Goal: Information Seeking & Learning: Learn about a topic

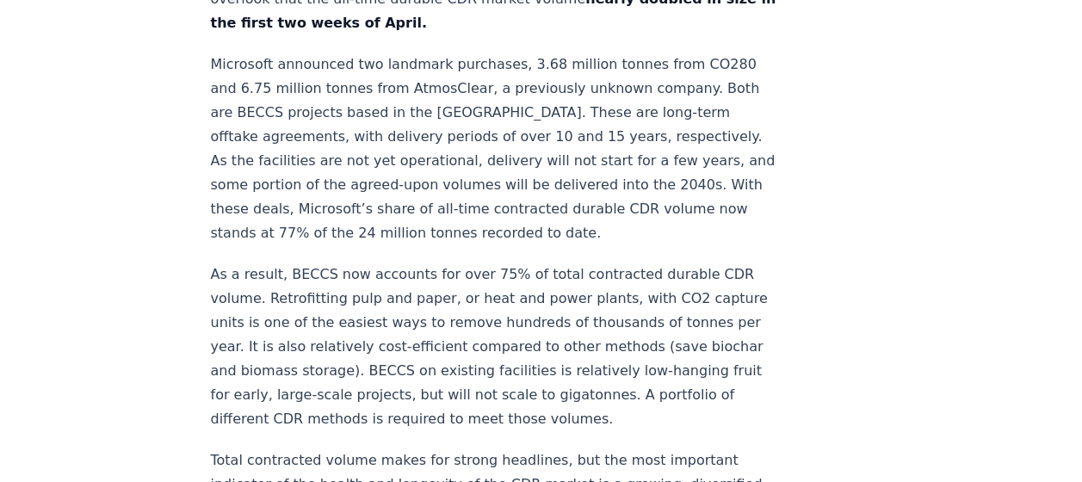
scroll to position [1114, 0]
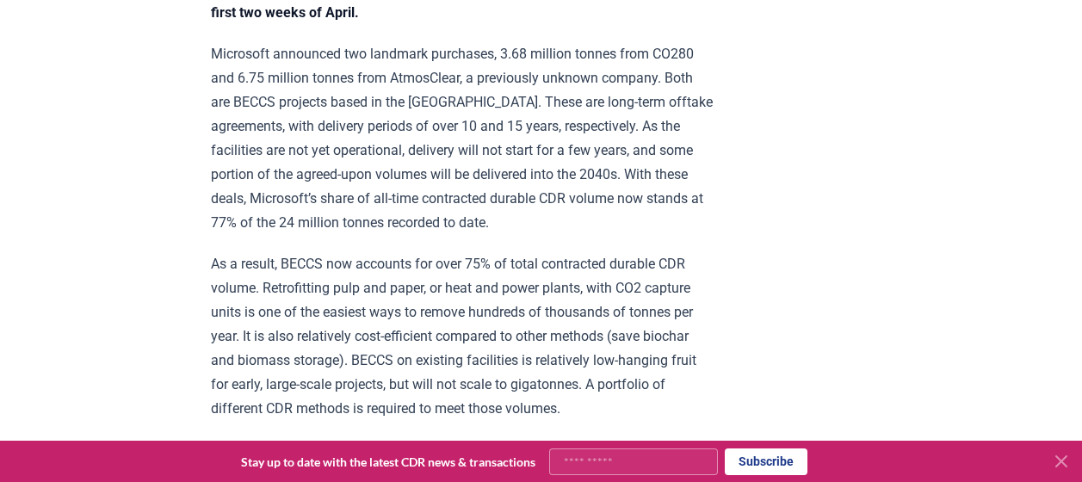
drag, startPoint x: 293, startPoint y: 275, endPoint x: 342, endPoint y: 337, distance: 79.7
click at [342, 337] on p "As a result, BECCS now accounts for over 75% of total contracted durable CDR vo…" at bounding box center [462, 336] width 503 height 169
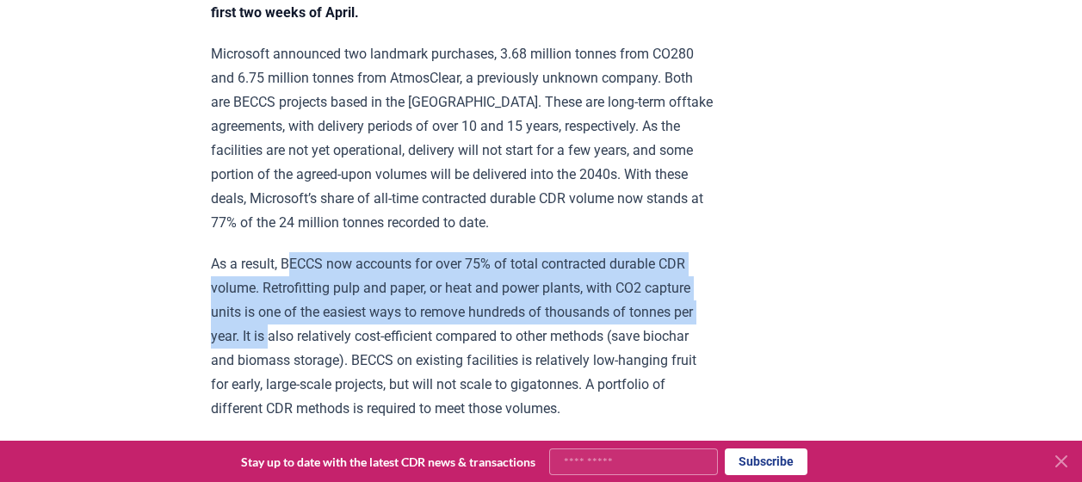
click at [320, 341] on p "As a result, BECCS now accounts for over 75% of total contracted durable CDR vo…" at bounding box center [462, 336] width 503 height 169
click at [308, 297] on p "As a result, BECCS now accounts for over 75% of total contracted durable CDR vo…" at bounding box center [462, 336] width 503 height 169
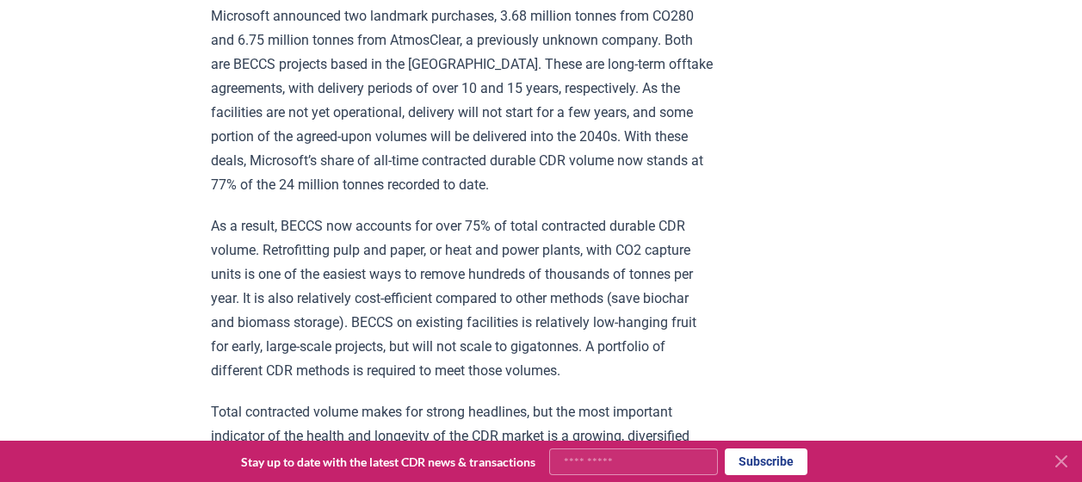
scroll to position [1191, 0]
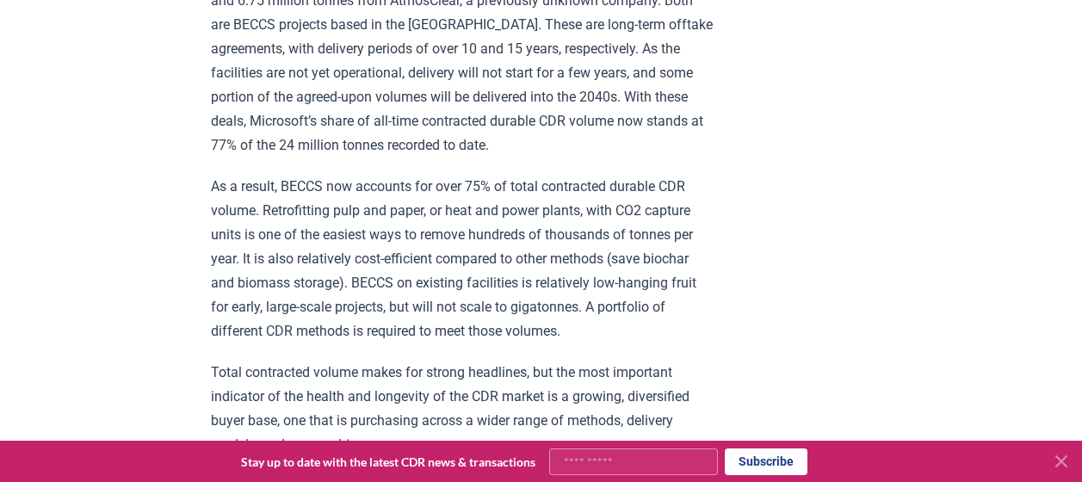
drag, startPoint x: 287, startPoint y: 235, endPoint x: 328, endPoint y: 349, distance: 121.4
click at [328, 343] on p "As a result, BECCS now accounts for over 75% of total contracted durable CDR vo…" at bounding box center [462, 259] width 503 height 169
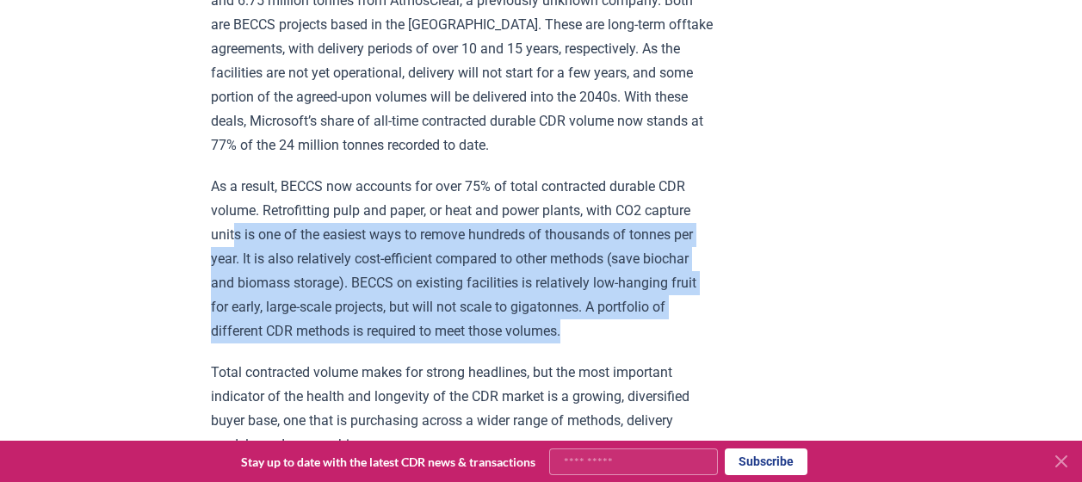
click at [248, 328] on p "As a result, BECCS now accounts for over 75% of total contracted durable CDR vo…" at bounding box center [462, 259] width 503 height 169
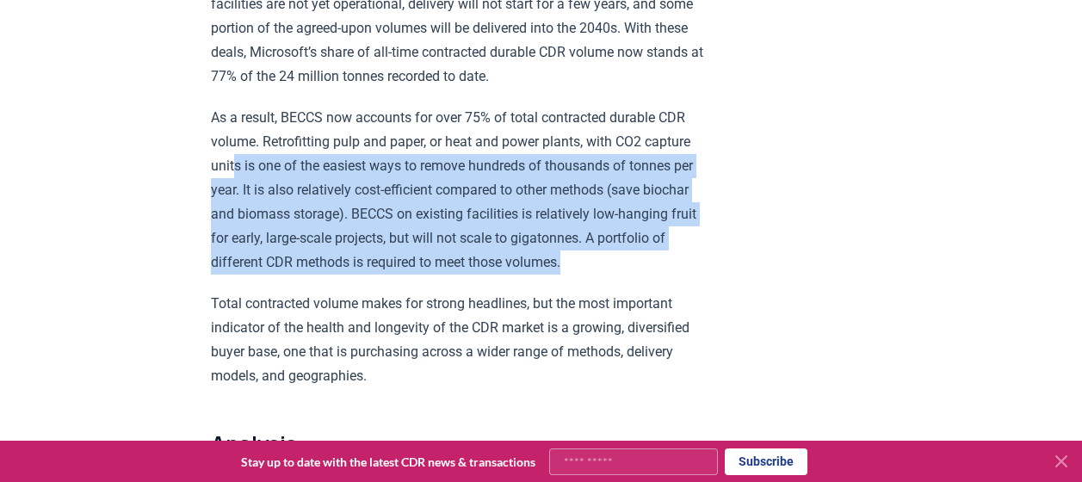
scroll to position [1361, 0]
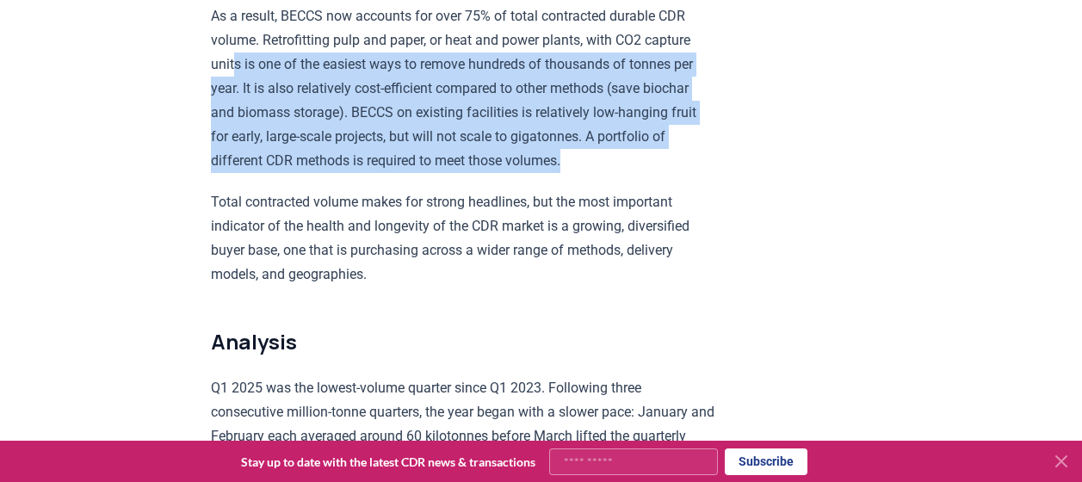
drag, startPoint x: 310, startPoint y: 204, endPoint x: 453, endPoint y: 269, distance: 157.1
click at [453, 269] on p "Total contracted volume makes for strong headlines, but the most important indi…" at bounding box center [462, 238] width 503 height 96
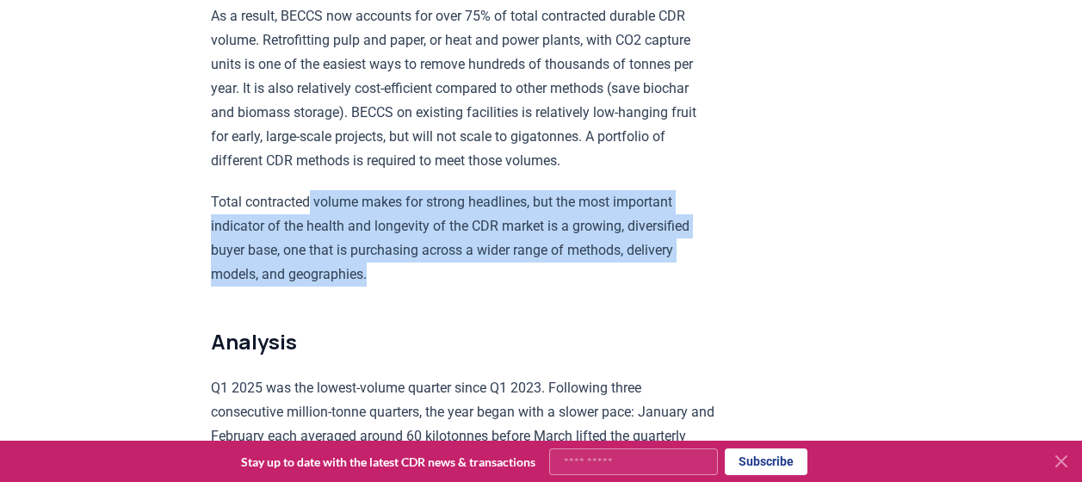
click at [384, 273] on p "Total contracted volume makes for strong headlines, but the most important indi…" at bounding box center [462, 238] width 503 height 96
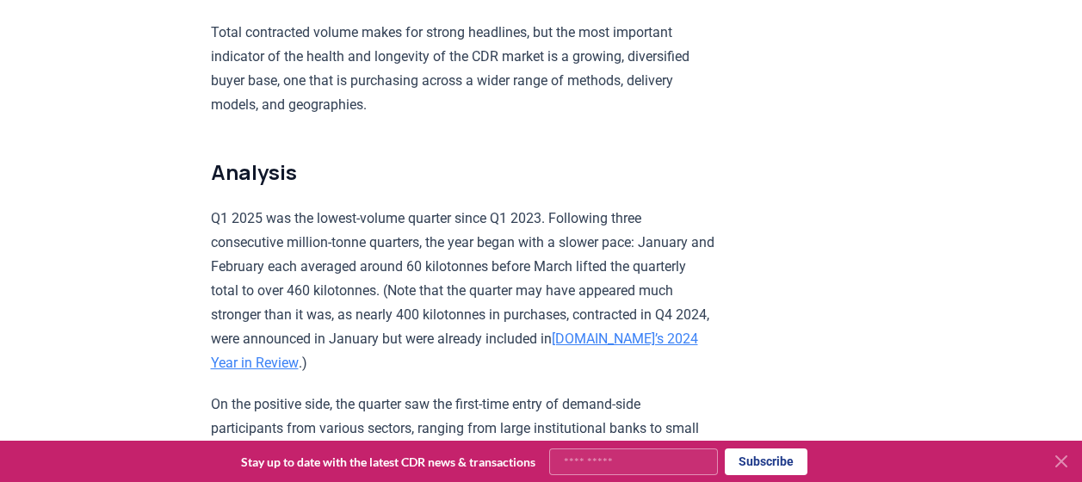
scroll to position [1616, 0]
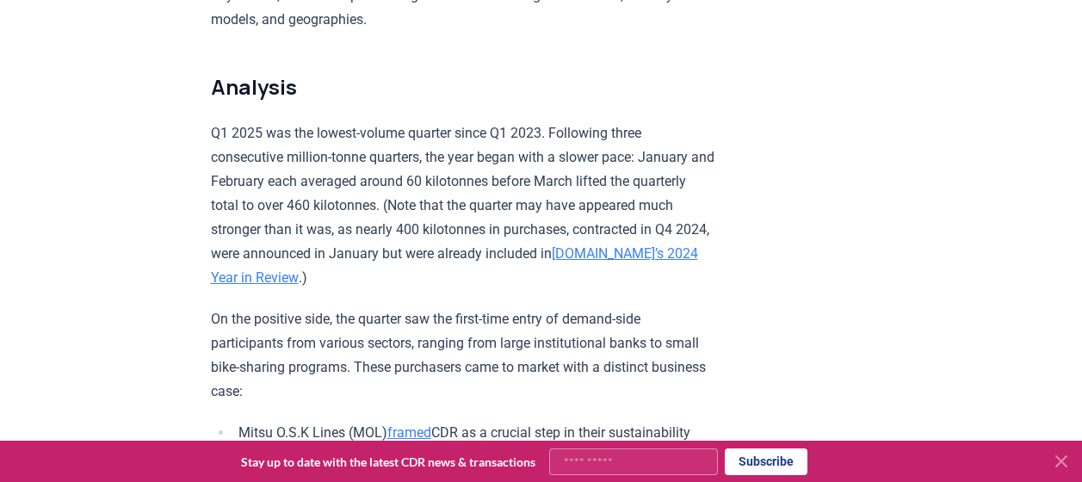
drag, startPoint x: 290, startPoint y: 140, endPoint x: 497, endPoint y: 261, distance: 239.1
click at [497, 261] on p "Q1 2025 was the lowest-volume quarter since Q1 2023. Following three consecutiv…" at bounding box center [462, 205] width 503 height 169
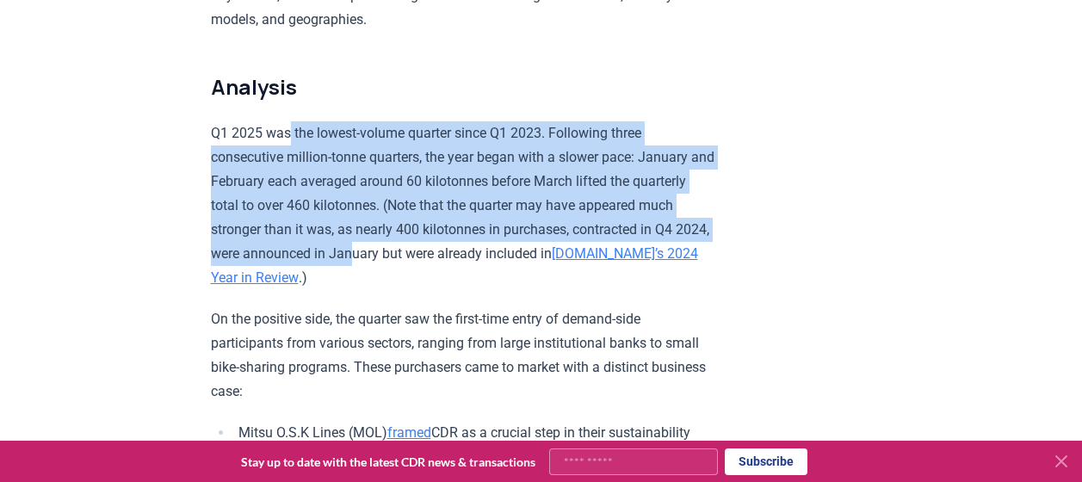
click at [368, 223] on p "Q1 2025 was the lowest-volume quarter since Q1 2023. Following three consecutiv…" at bounding box center [462, 205] width 503 height 169
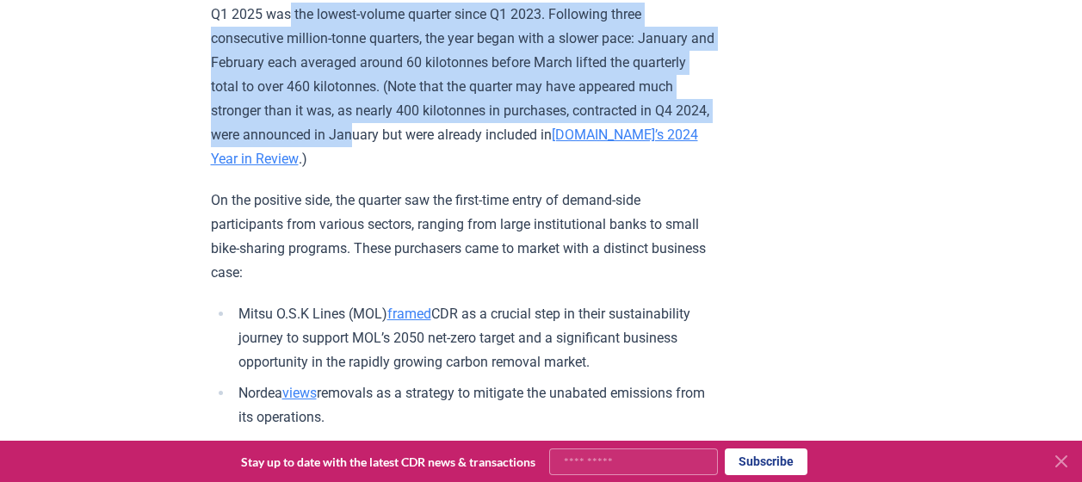
scroll to position [1872, 0]
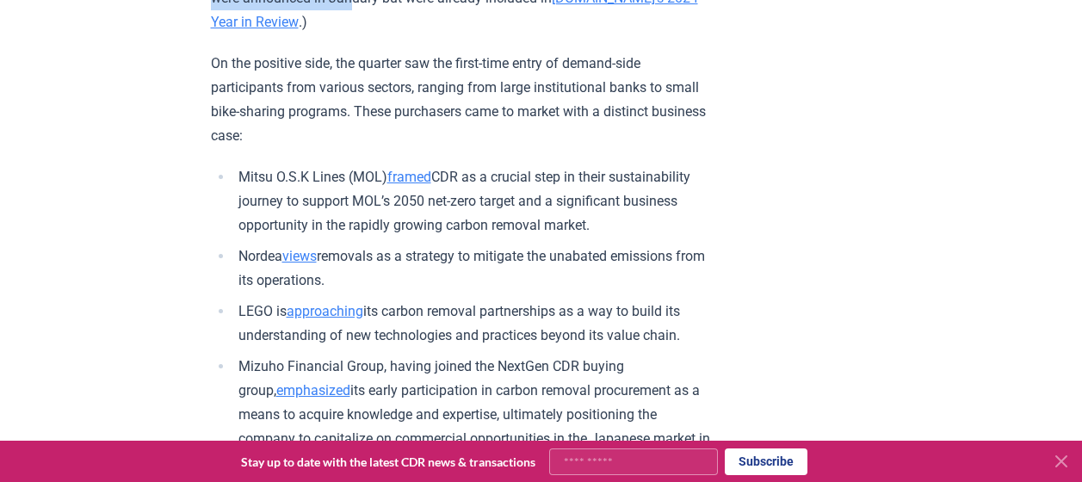
drag, startPoint x: 328, startPoint y: 62, endPoint x: 321, endPoint y: 129, distance: 67.5
click at [321, 129] on p "On the positive side, the quarter saw the first-time entry of demand-side parti…" at bounding box center [462, 100] width 503 height 96
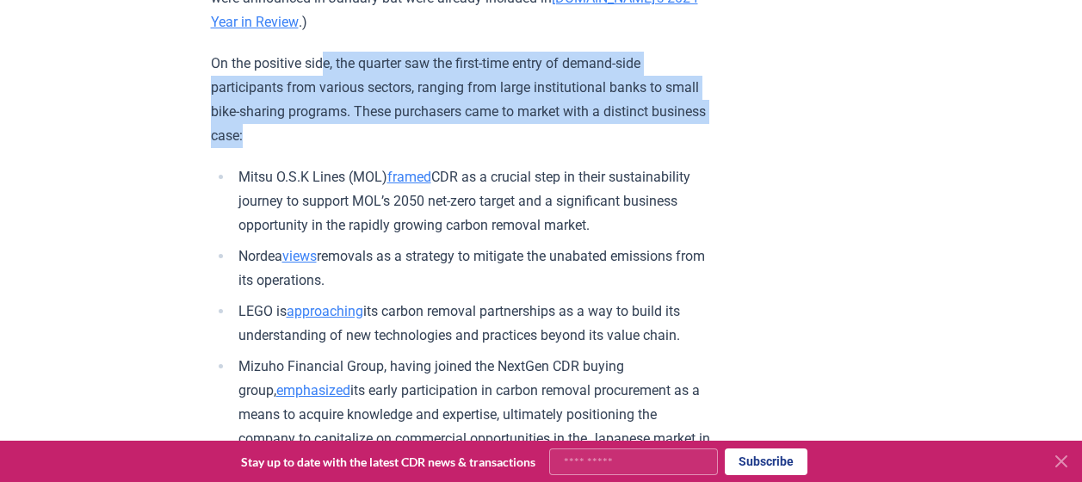
click at [322, 129] on p "On the positive side, the quarter saw the first-time entry of demand-side parti…" at bounding box center [462, 100] width 503 height 96
click at [305, 179] on li "Mitsu O.S.K Lines (MOL) framed CDR as a crucial step in their sustainability jo…" at bounding box center [473, 201] width 481 height 72
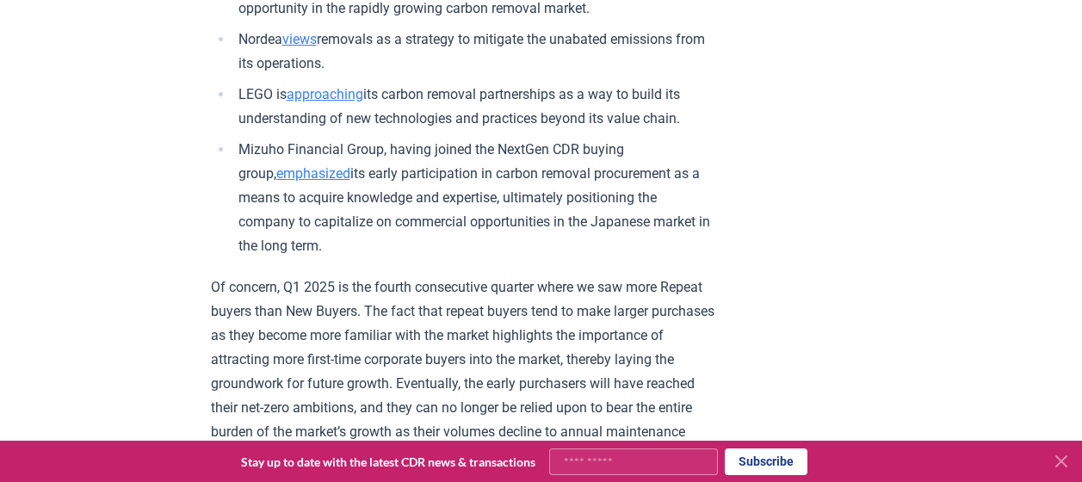
scroll to position [2127, 0]
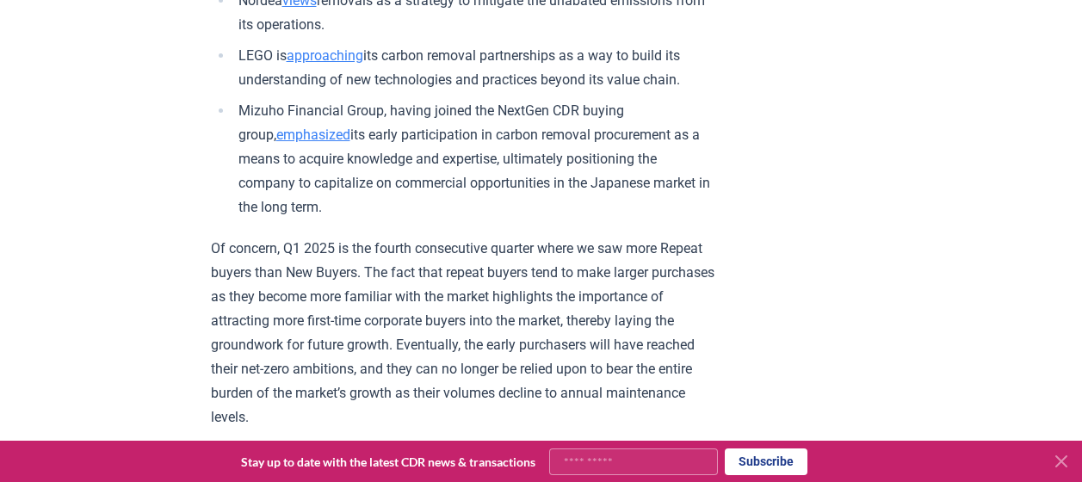
click at [432, 117] on li "Mizuho Financial Group, having joined the NextGen CDR buying group, emphasized …" at bounding box center [473, 159] width 481 height 120
drag, startPoint x: 457, startPoint y: 109, endPoint x: 450, endPoint y: 197, distance: 88.0
click at [450, 197] on li "Mizuho Financial Group, having joined the NextGen CDR buying group, emphasized …" at bounding box center [473, 159] width 481 height 120
drag, startPoint x: 450, startPoint y: 197, endPoint x: 416, endPoint y: 204, distance: 34.3
click at [416, 204] on li "Mizuho Financial Group, having joined the NextGen CDR buying group, emphasized …" at bounding box center [473, 159] width 481 height 120
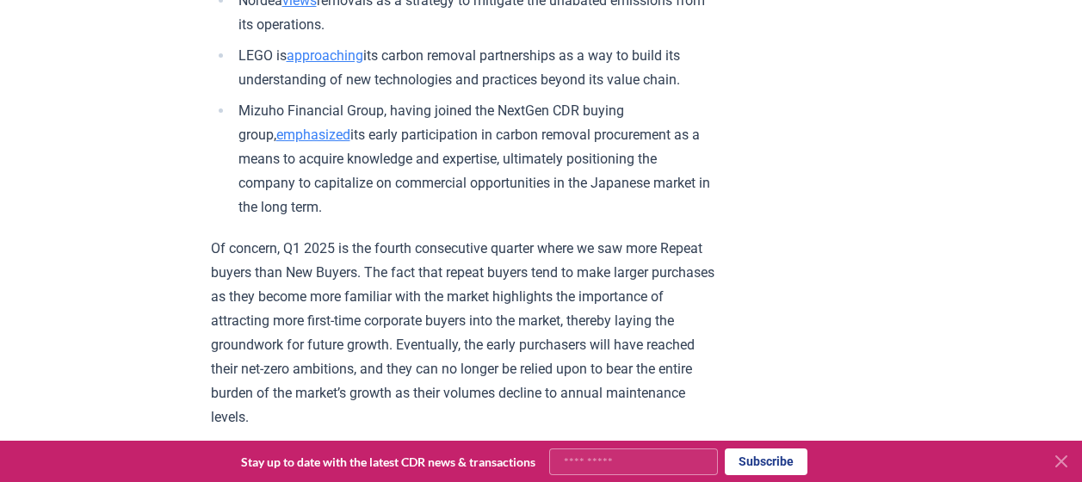
drag, startPoint x: 508, startPoint y: 145, endPoint x: 528, endPoint y: 136, distance: 22.4
click at [528, 136] on li "Mizuho Financial Group, having joined the NextGen CDR buying group, emphasized …" at bounding box center [473, 159] width 481 height 120
click at [537, 123] on li "Mizuho Financial Group, having joined the NextGen CDR buying group, emphasized …" at bounding box center [473, 159] width 481 height 120
click at [486, 163] on li "Mizuho Financial Group, having joined the NextGen CDR buying group, emphasized …" at bounding box center [473, 159] width 481 height 120
drag, startPoint x: 415, startPoint y: 273, endPoint x: 478, endPoint y: 323, distance: 80.9
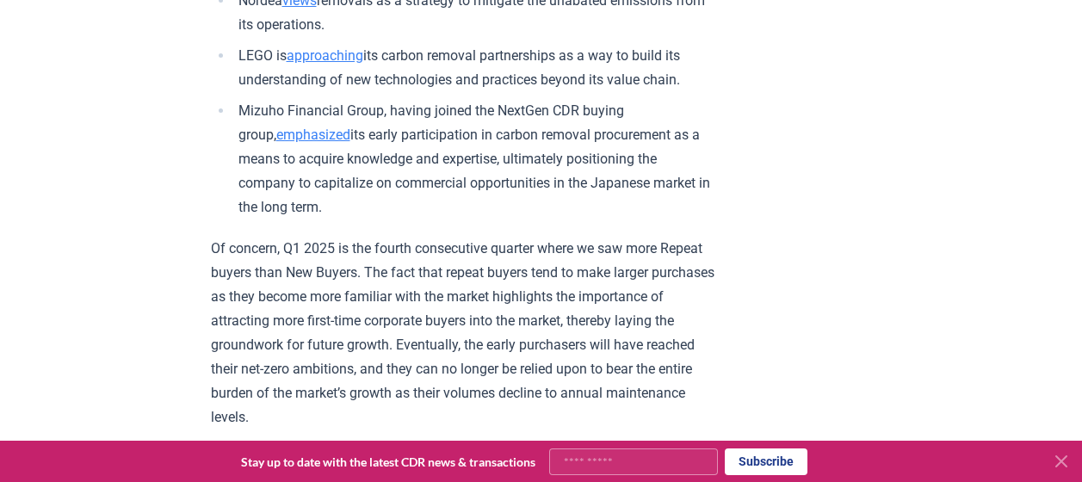
click at [479, 323] on p "Of concern, Q1 2025 is the fourth consecutive quarter where we saw more Repeat …" at bounding box center [462, 333] width 503 height 193
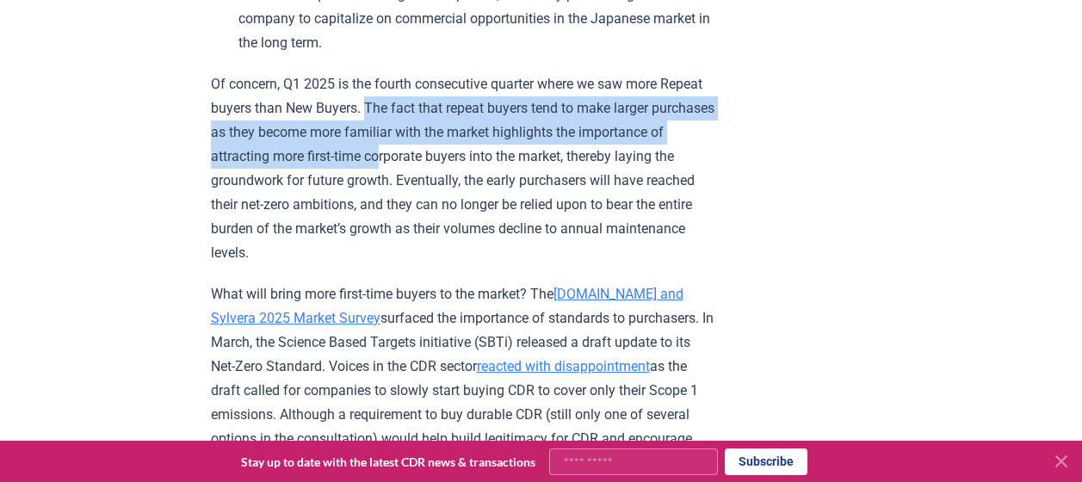
scroll to position [2297, 0]
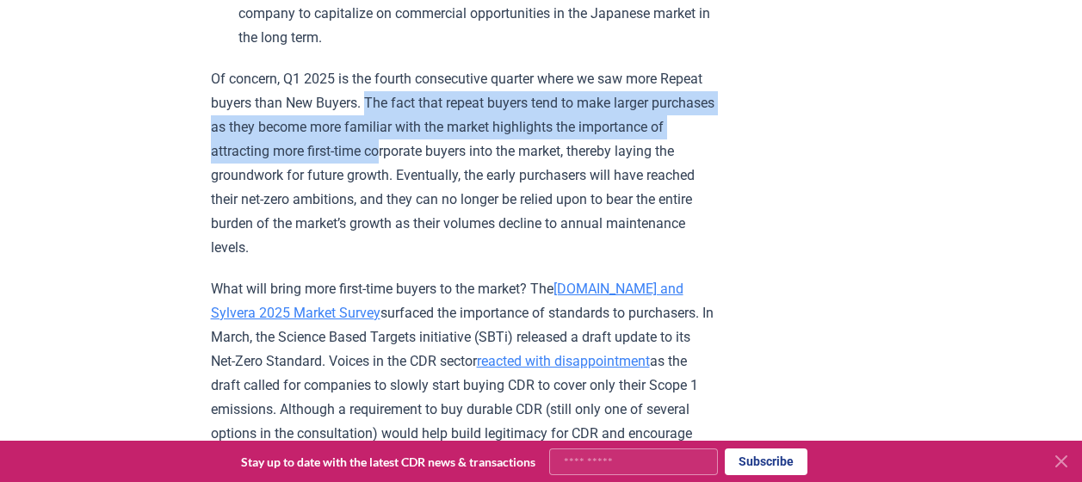
click at [523, 182] on p "Of concern, Q1 2025 is the fourth consecutive quarter where we saw more Repeat …" at bounding box center [462, 163] width 503 height 193
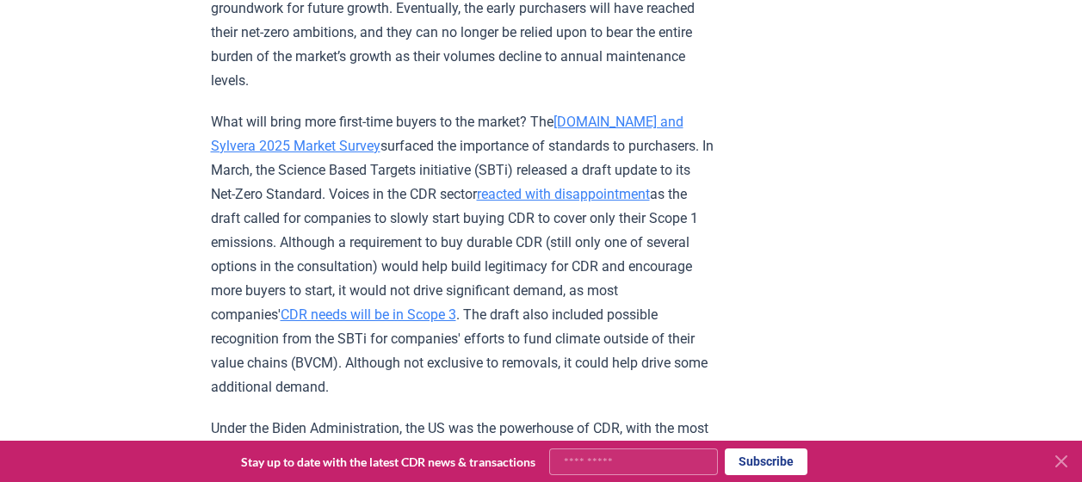
scroll to position [2467, 0]
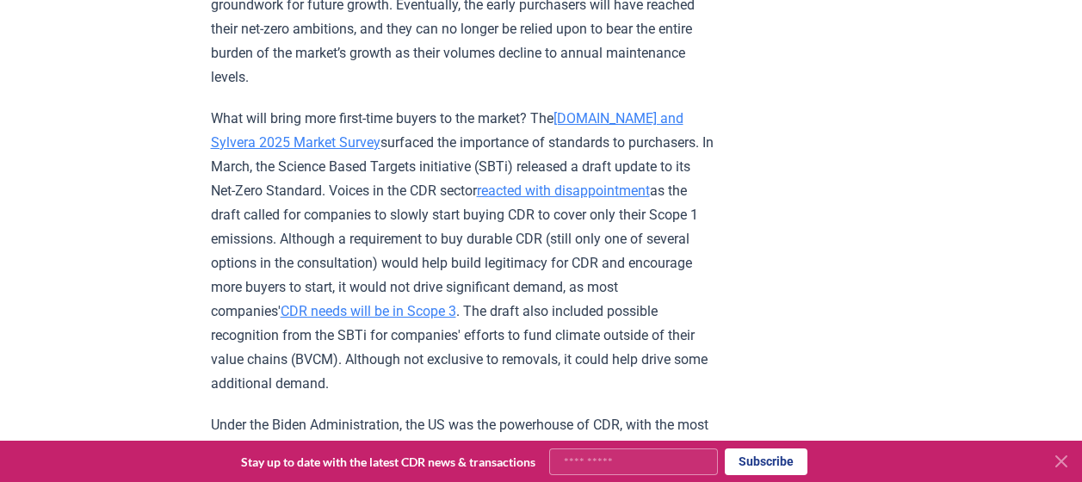
drag, startPoint x: 339, startPoint y: 191, endPoint x: 425, endPoint y: 191, distance: 86.1
click at [425, 191] on p "What will bring more first-time buyers to the market? The [DOMAIN_NAME] and Syl…" at bounding box center [462, 251] width 503 height 289
click at [416, 213] on p "What will bring more first-time buyers to the market? The [DOMAIN_NAME] and Syl…" at bounding box center [462, 251] width 503 height 289
drag, startPoint x: 289, startPoint y: 218, endPoint x: 652, endPoint y: 283, distance: 369.0
click at [652, 283] on p "What will bring more first-time buyers to the market? The [DOMAIN_NAME] and Syl…" at bounding box center [462, 251] width 503 height 289
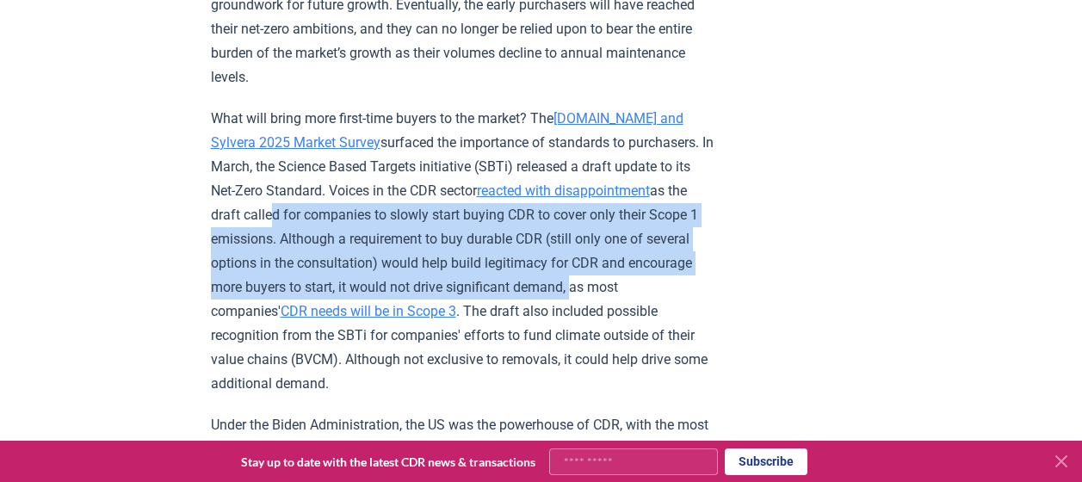
click at [519, 274] on p "What will bring more first-time buyers to the market? The [DOMAIN_NAME] and Syl…" at bounding box center [462, 251] width 503 height 289
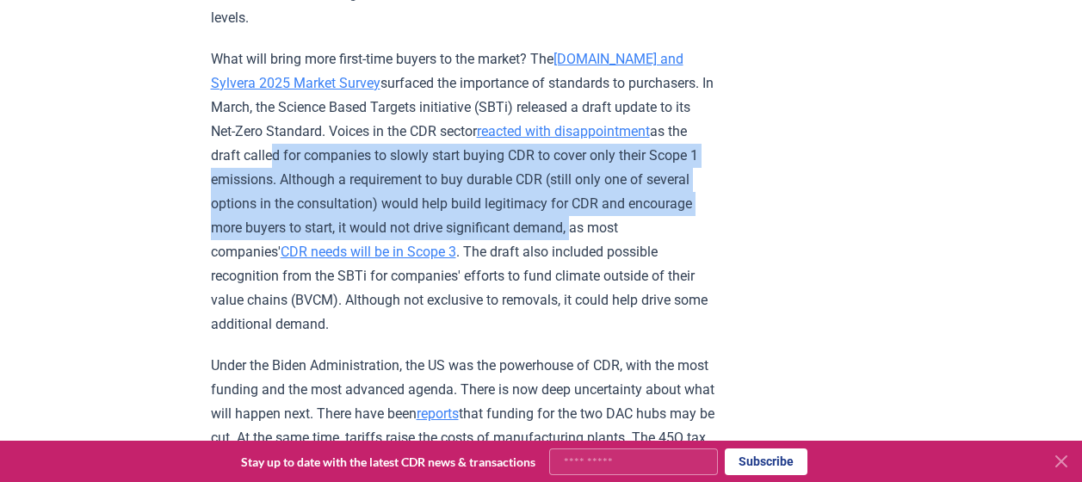
scroll to position [2552, 0]
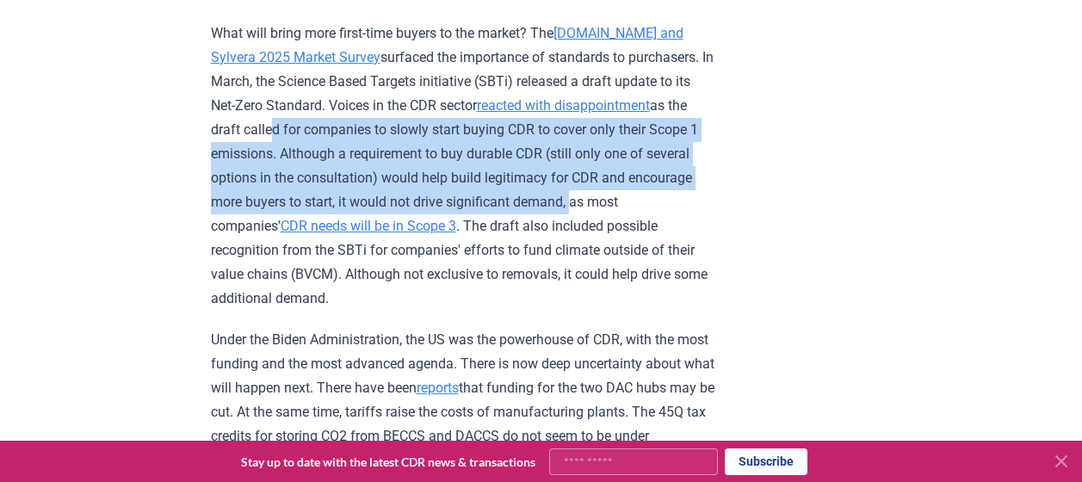
click at [552, 264] on p "What will bring more first-time buyers to the market? The [DOMAIN_NAME] and Syl…" at bounding box center [462, 166] width 503 height 289
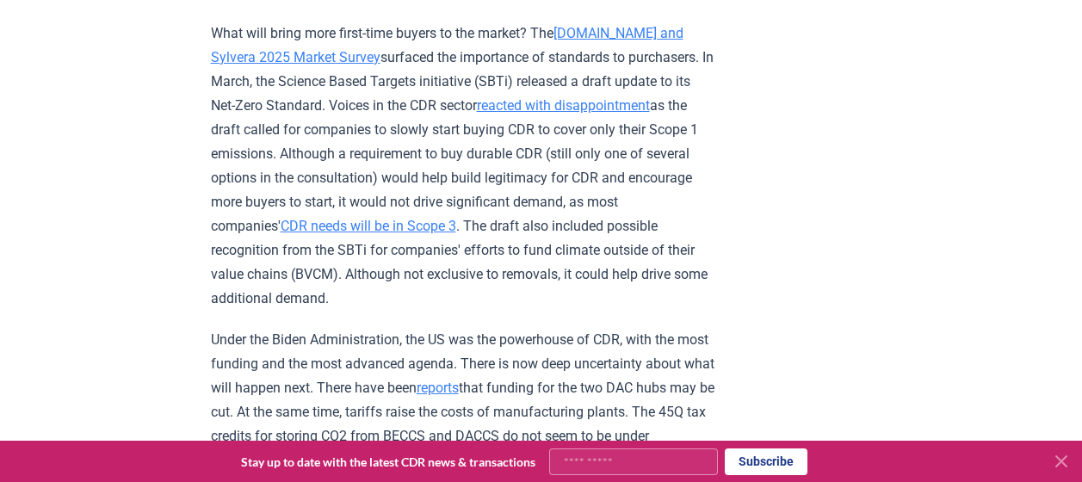
drag, startPoint x: 487, startPoint y: 221, endPoint x: 502, endPoint y: 292, distance: 72.1
click at [502, 292] on p "What will bring more first-time buyers to the market? The [DOMAIN_NAME] and Syl…" at bounding box center [462, 166] width 503 height 289
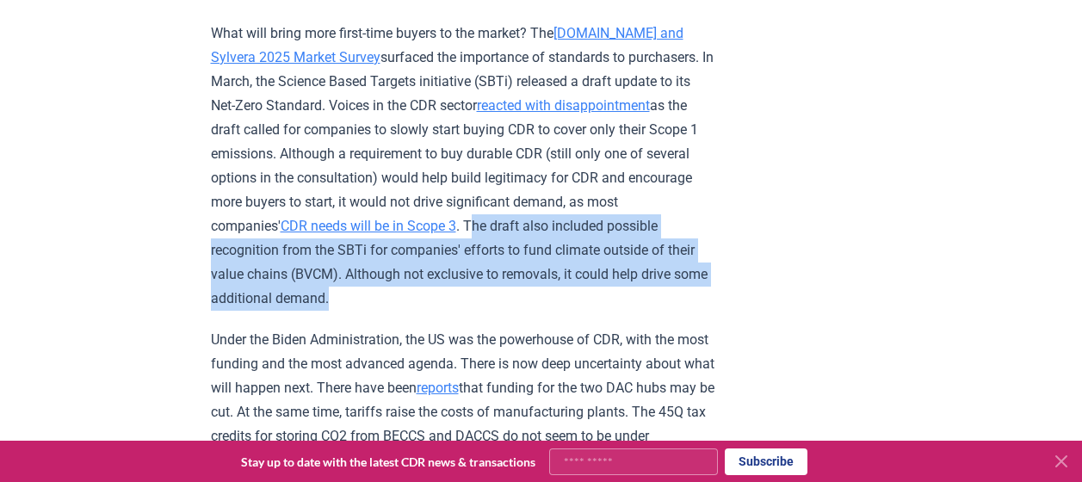
click at [501, 287] on p "What will bring more first-time buyers to the market? The [DOMAIN_NAME] and Syl…" at bounding box center [462, 166] width 503 height 289
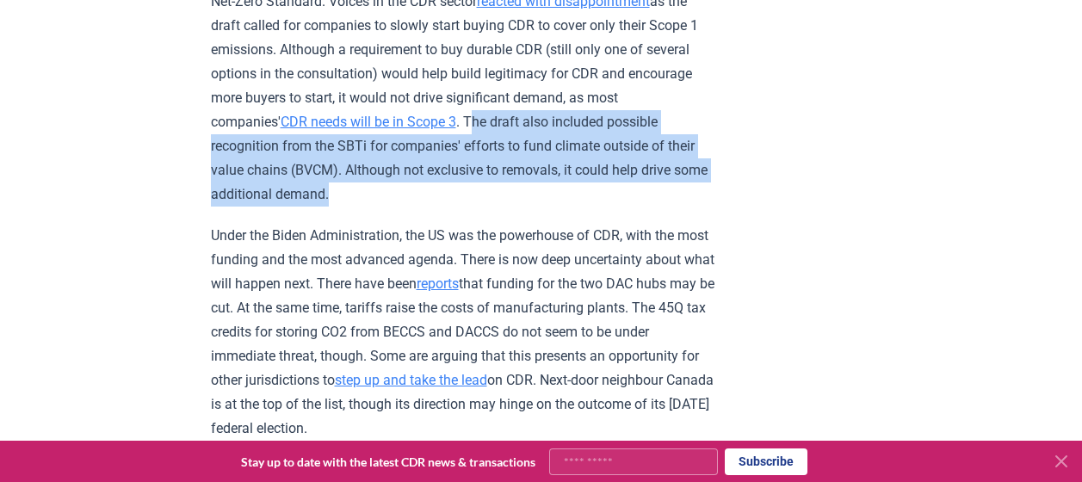
scroll to position [2723, 0]
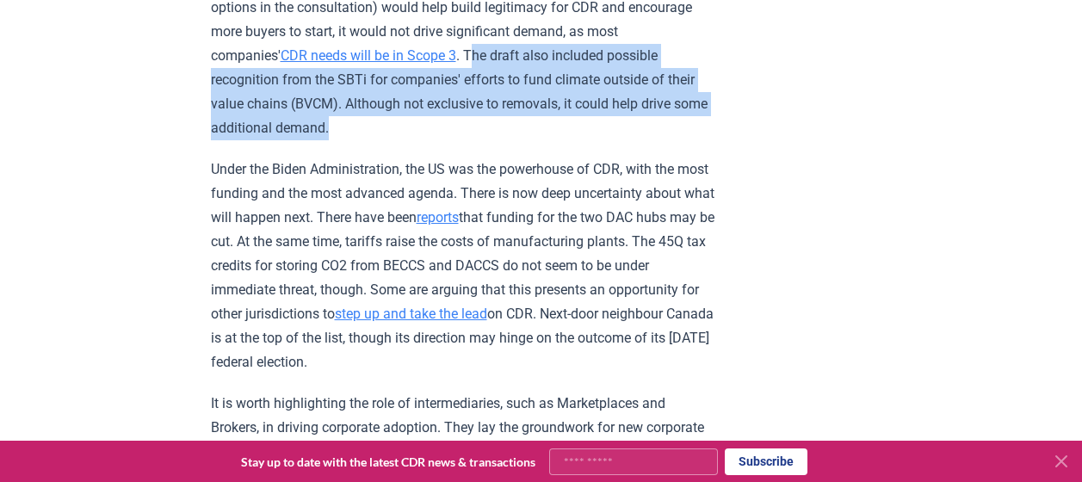
drag, startPoint x: 286, startPoint y: 164, endPoint x: 309, endPoint y: 258, distance: 96.6
click at [309, 258] on p "Under the [PERSON_NAME] Administration, the US was the powerhouse of CDR, with …" at bounding box center [462, 265] width 503 height 217
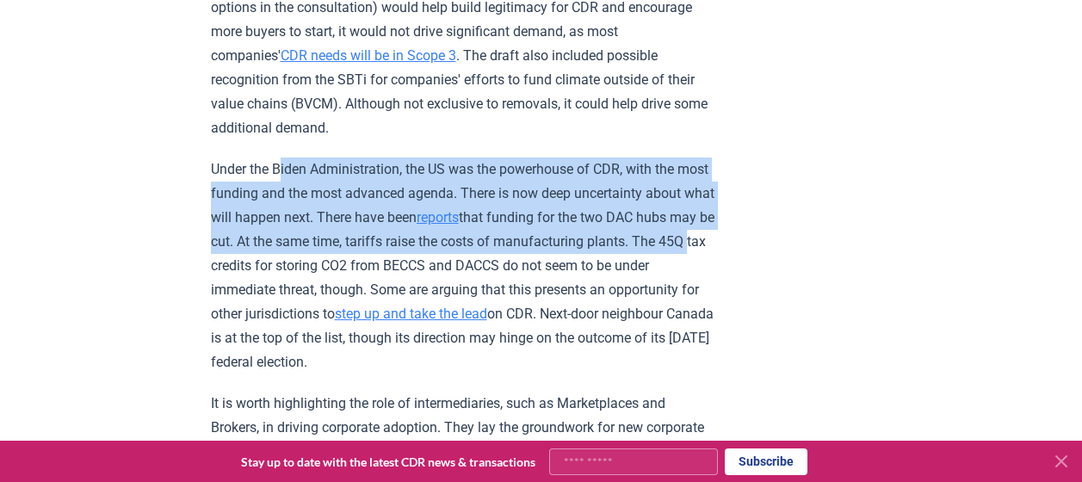
click at [294, 280] on p "Under the [PERSON_NAME] Administration, the US was the powerhouse of CDR, with …" at bounding box center [462, 265] width 503 height 217
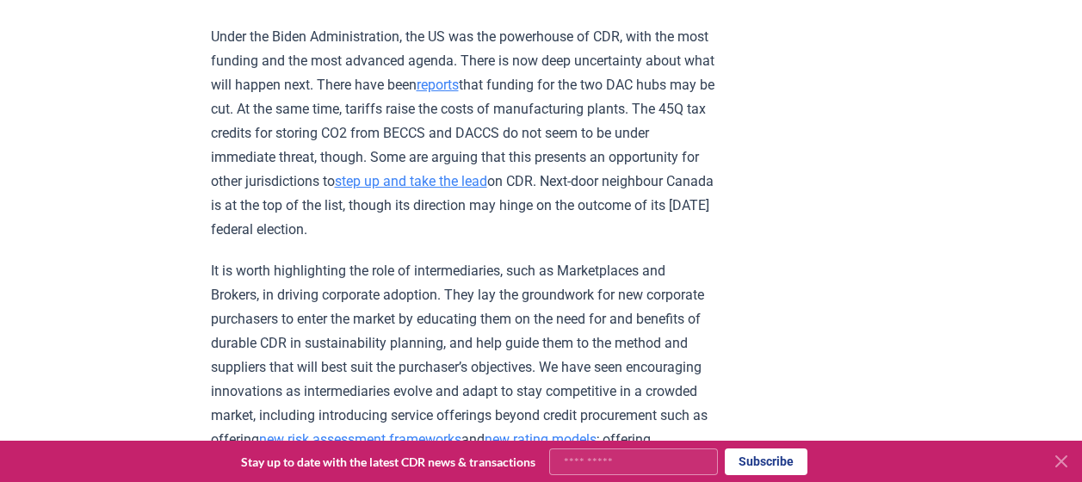
scroll to position [2893, 0]
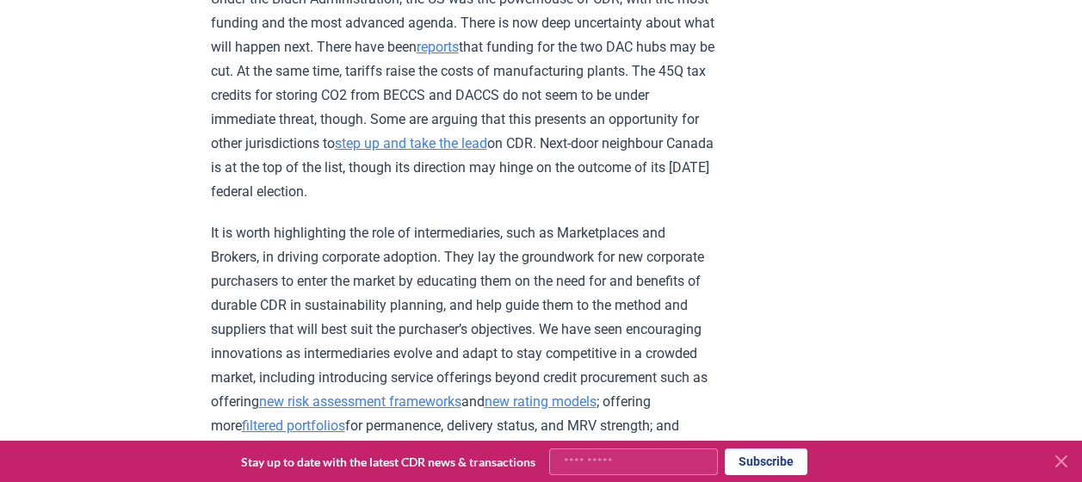
drag, startPoint x: 322, startPoint y: 238, endPoint x: 318, endPoint y: 314, distance: 76.7
click at [318, 314] on p "It is worth highlighting the role of intermediaries, such as Marketplaces and B…" at bounding box center [462, 353] width 503 height 265
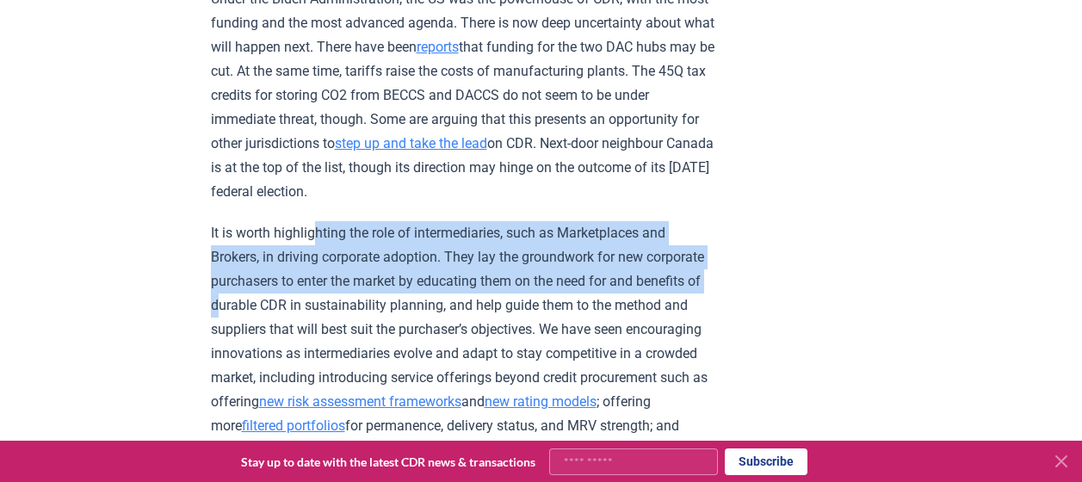
click at [280, 310] on p "It is worth highlighting the role of intermediaries, such as Marketplaces and B…" at bounding box center [462, 353] width 503 height 265
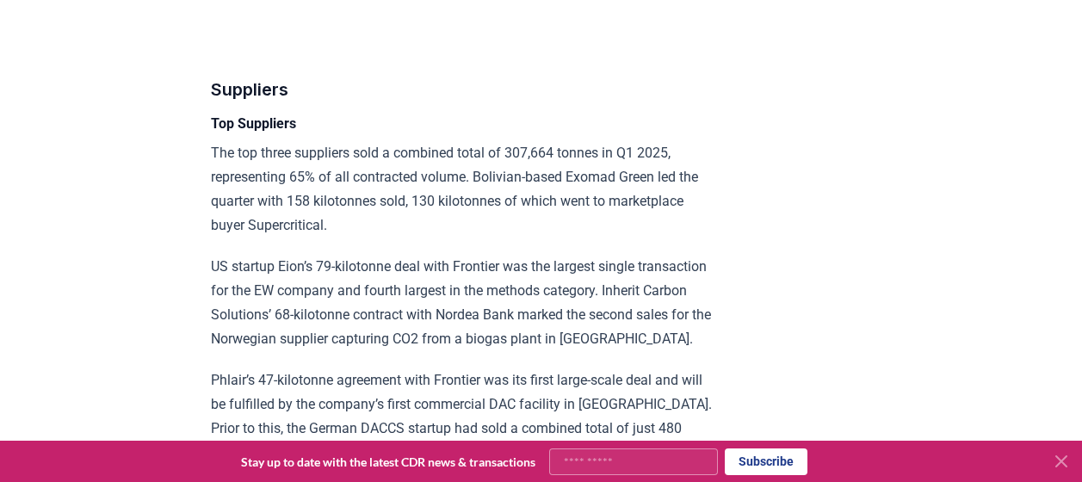
scroll to position [6382, 0]
